Goal: Task Accomplishment & Management: Use online tool/utility

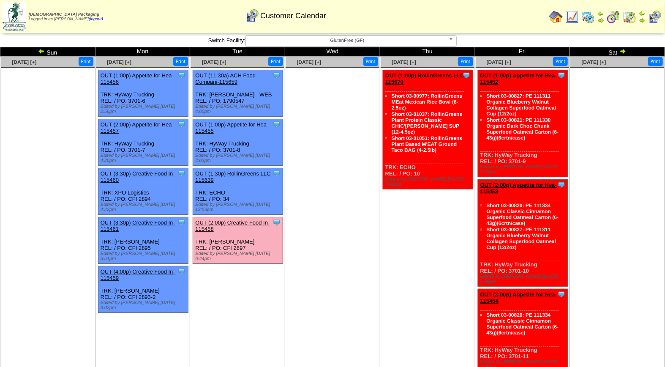
click at [223, 217] on div "Clone Item OUT (2:00p) Creative Food In-115458 Creative Food Innovations, LLC S…" at bounding box center [238, 240] width 90 height 46
click at [223, 219] on link "OUT (2:00p) Creative Food In-115458" at bounding box center [232, 225] width 74 height 13
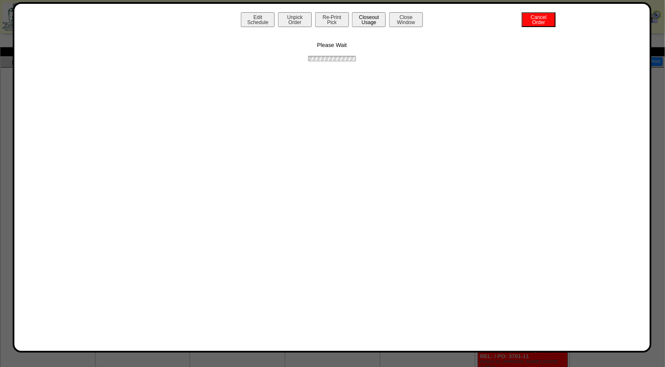
click at [367, 23] on button "Closeout Usage" at bounding box center [369, 19] width 34 height 15
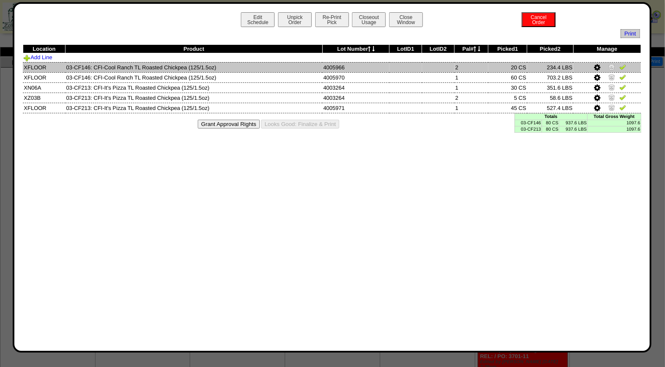
click at [623, 67] on img at bounding box center [622, 66] width 7 height 7
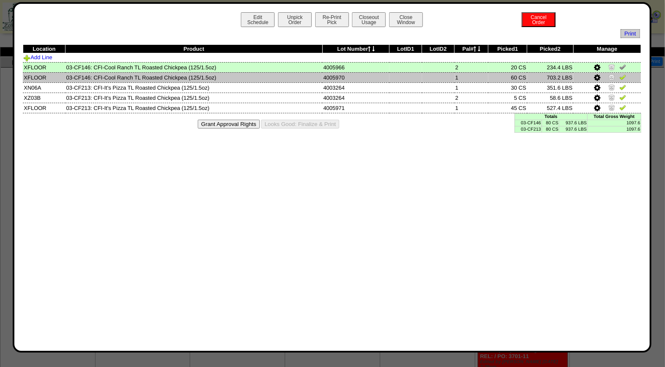
click at [623, 74] on img at bounding box center [622, 76] width 7 height 7
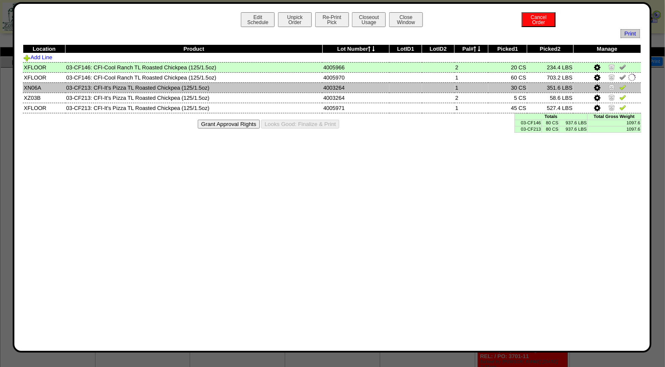
click at [623, 84] on img at bounding box center [622, 87] width 7 height 7
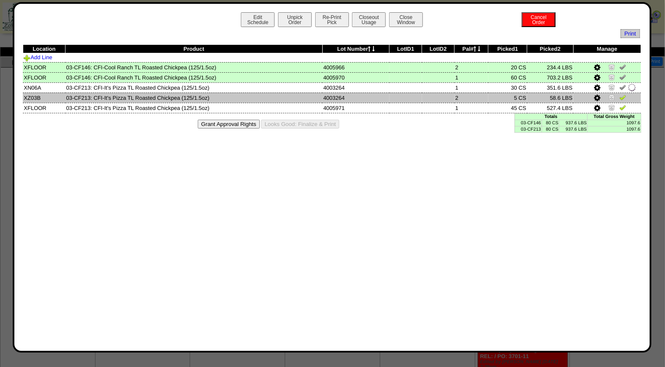
click at [625, 94] on img at bounding box center [622, 97] width 7 height 7
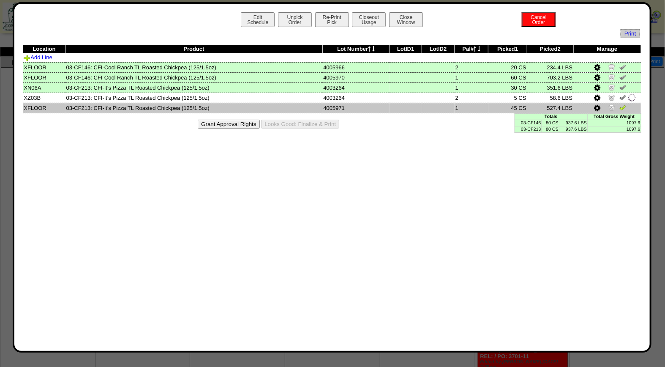
click at [625, 106] on img at bounding box center [622, 107] width 7 height 7
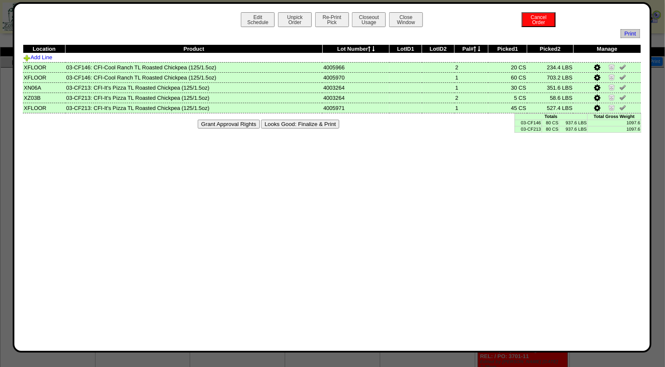
click at [284, 121] on button "Looks Good: Finalize & Print" at bounding box center [300, 124] width 78 height 9
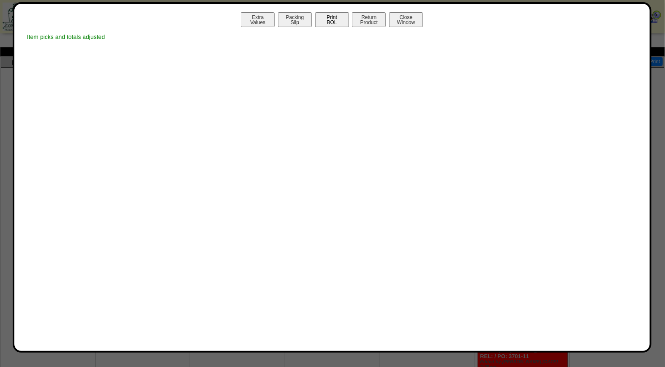
click at [336, 21] on button "Print BOL" at bounding box center [332, 19] width 34 height 15
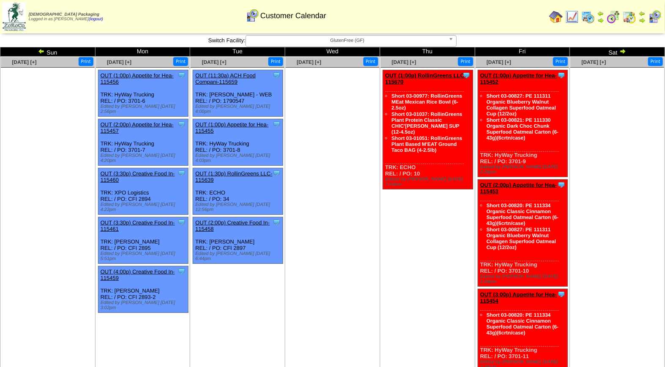
click at [355, 41] on span "GlutenFree (GF)" at bounding box center [347, 40] width 196 height 10
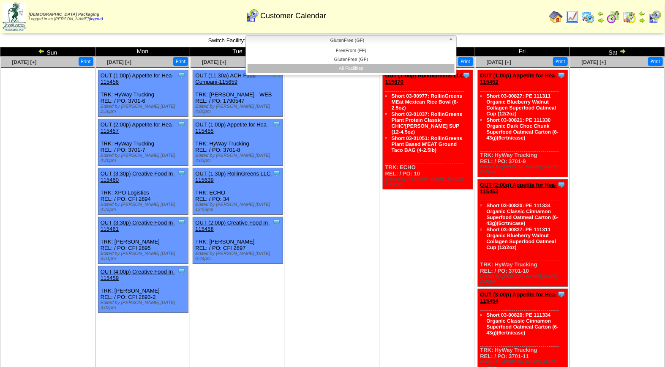
click at [358, 69] on li "All Facilities" at bounding box center [350, 68] width 207 height 9
